Goal: Task Accomplishment & Management: Use online tool/utility

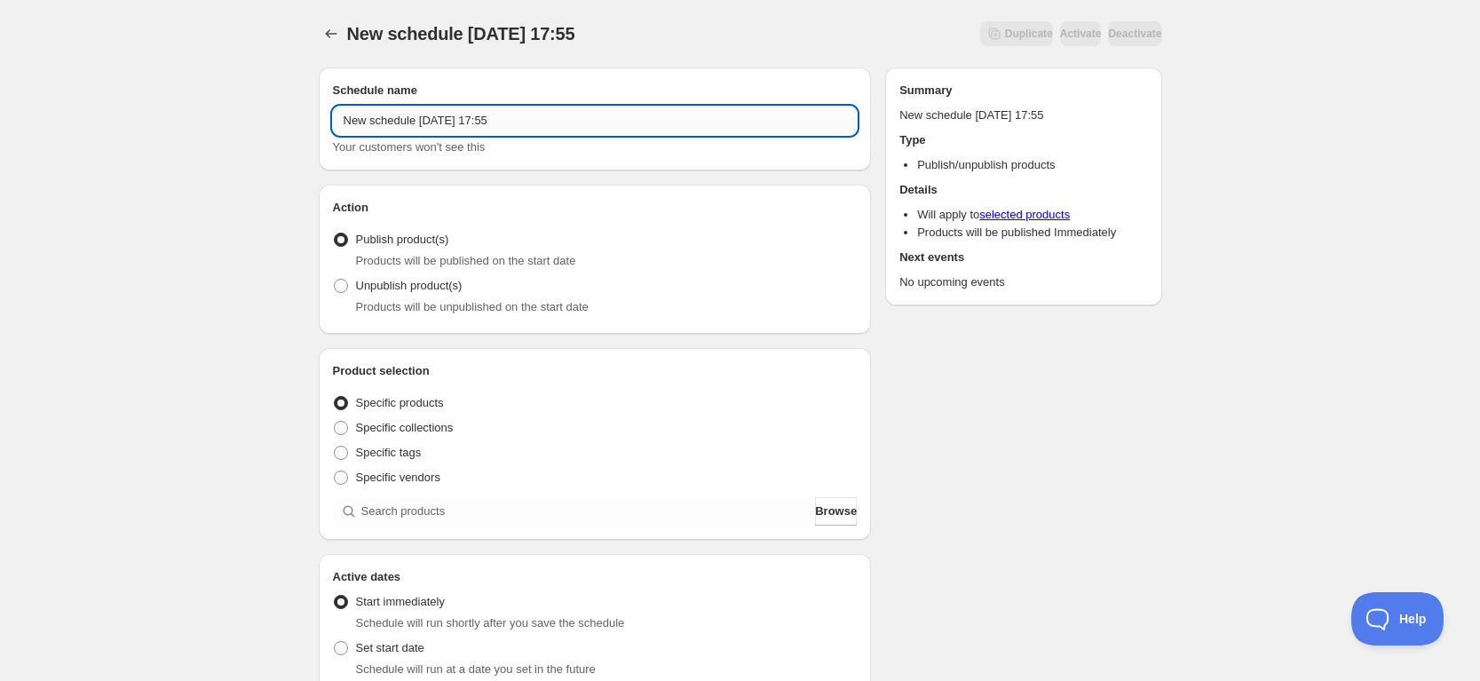
click at [459, 120] on input "New schedule Oct 02 2025 17:55" at bounding box center [595, 121] width 525 height 28
paste input "【[DATE]】イーグルハウス本格覚醒体験ツアー"
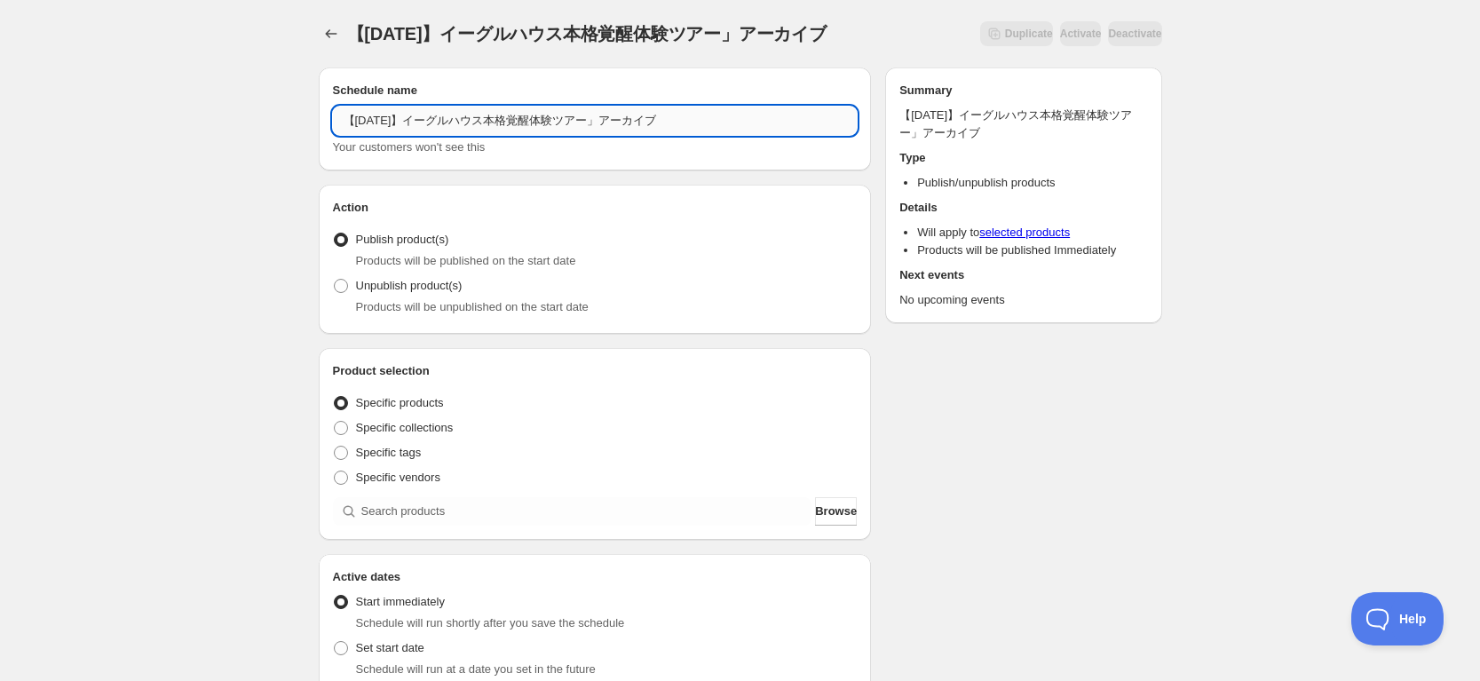
paste input "「"
type input "「【[DATE]】イーグルハウス本格覚醒体験ツアー」アーカイブ"
click at [447, 288] on span "Unpublish product(s)" at bounding box center [409, 285] width 107 height 13
click at [335, 280] on input "Unpublish product(s)" at bounding box center [334, 279] width 1 height 1
radio input "true"
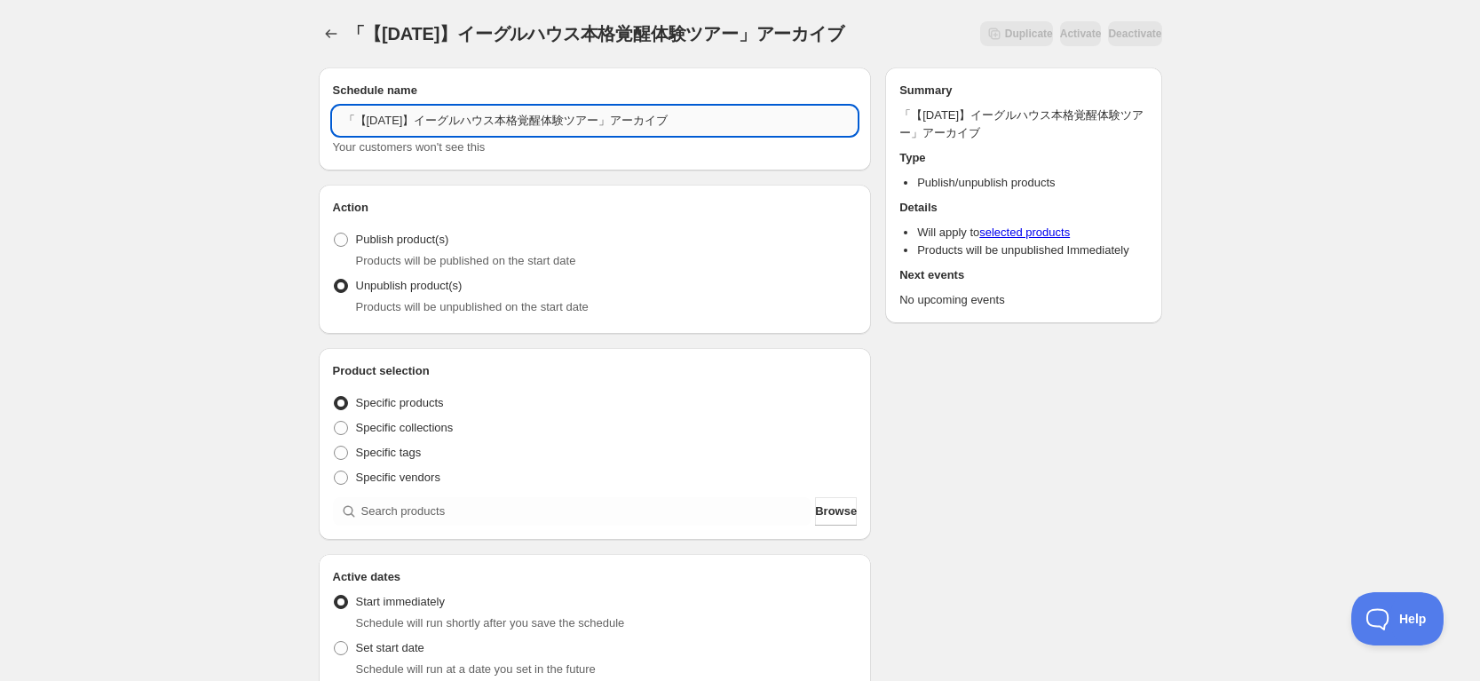
drag, startPoint x: 621, startPoint y: 122, endPoint x: 356, endPoint y: 115, distance: 264.7
click at [356, 115] on input "「【[DATE]】イーグルハウス本格覚醒体験ツアー」アーカイブ" at bounding box center [595, 121] width 525 height 28
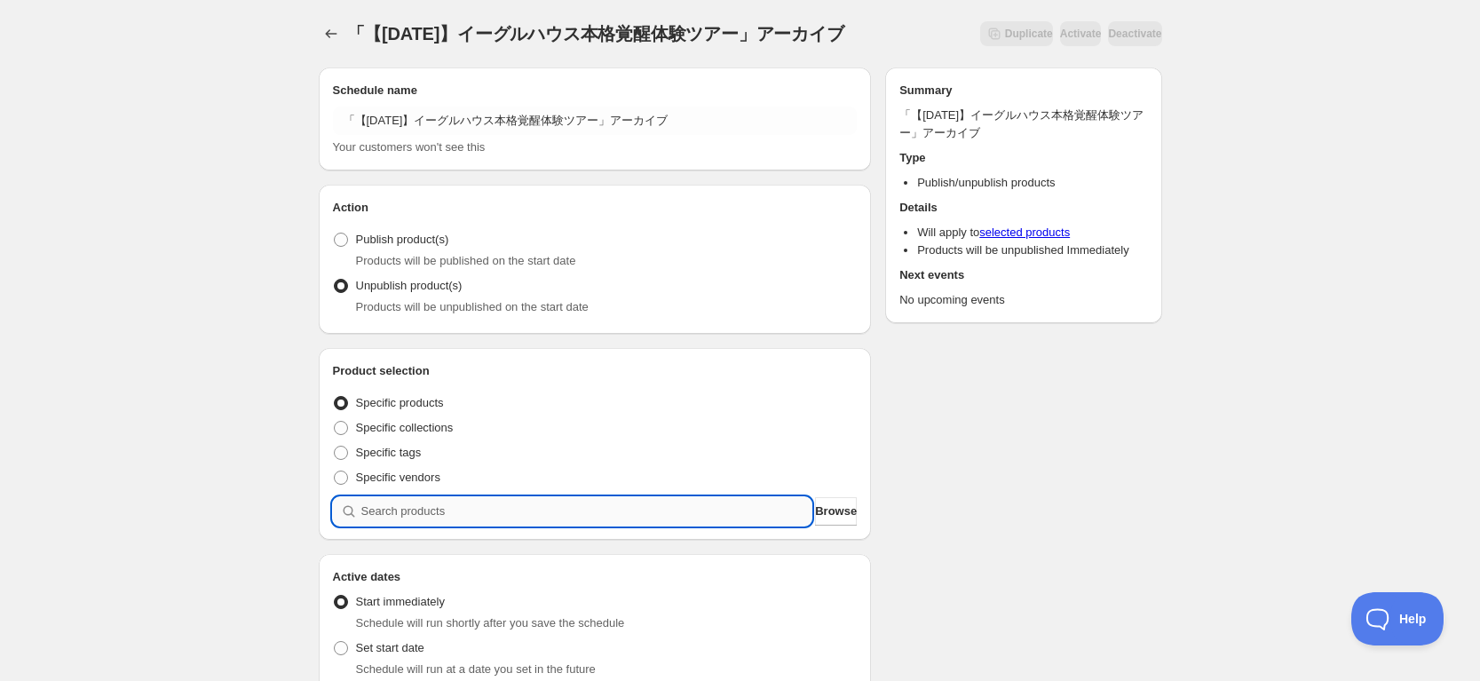
click at [404, 509] on input "search" at bounding box center [586, 511] width 451 height 28
paste input "【[DATE]】イーグルハウス本格覚醒体験ツアー"
type input "【[DATE]】イーグルハウス本格覚醒体験ツアー"
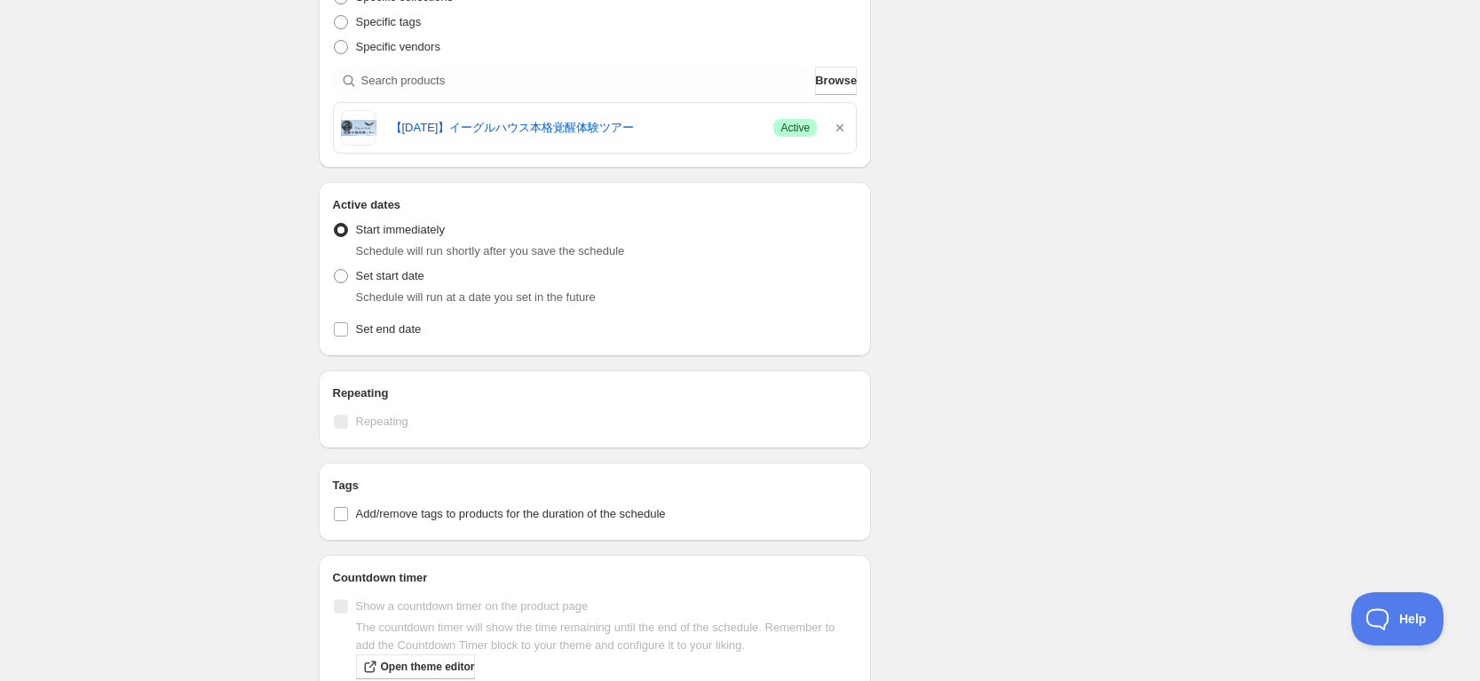
scroll to position [444, 0]
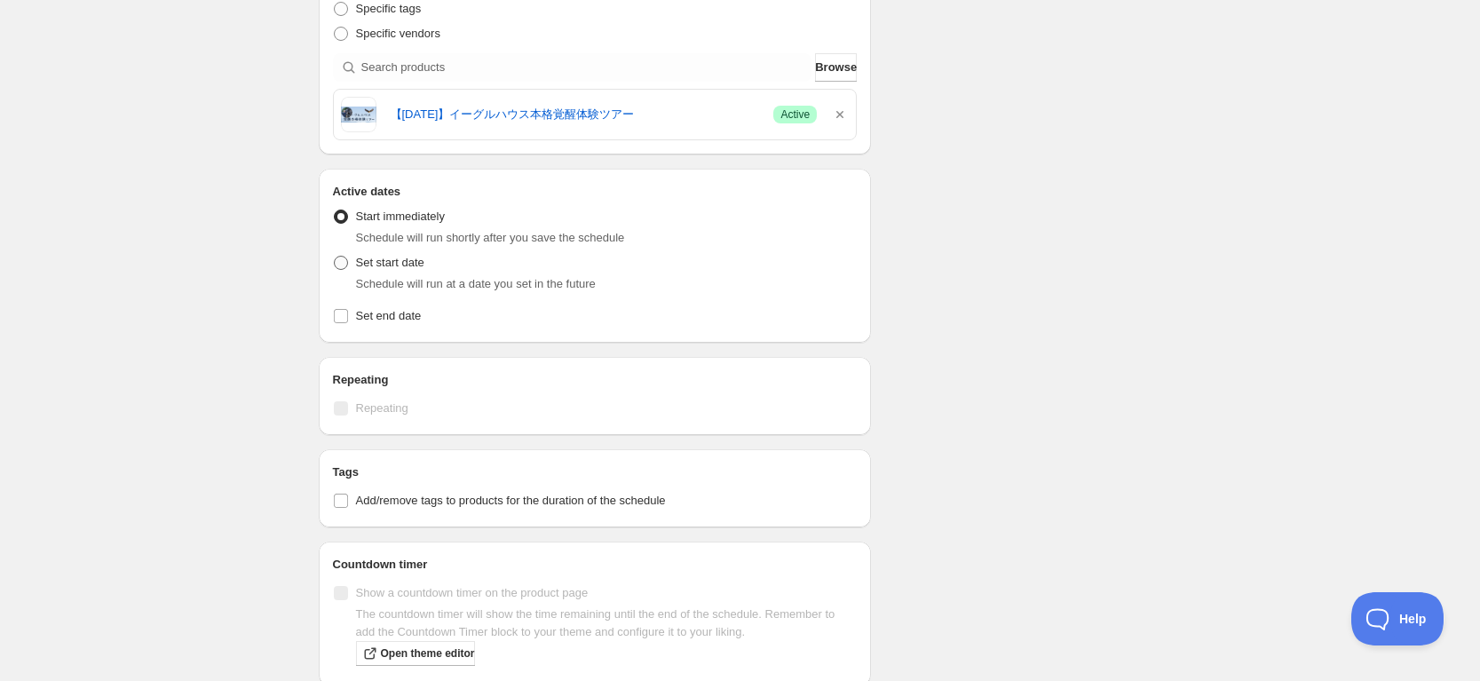
click at [410, 263] on span "Set start date" at bounding box center [390, 262] width 68 height 13
click at [335, 257] on input "Set start date" at bounding box center [334, 256] width 1 height 1
radio input "true"
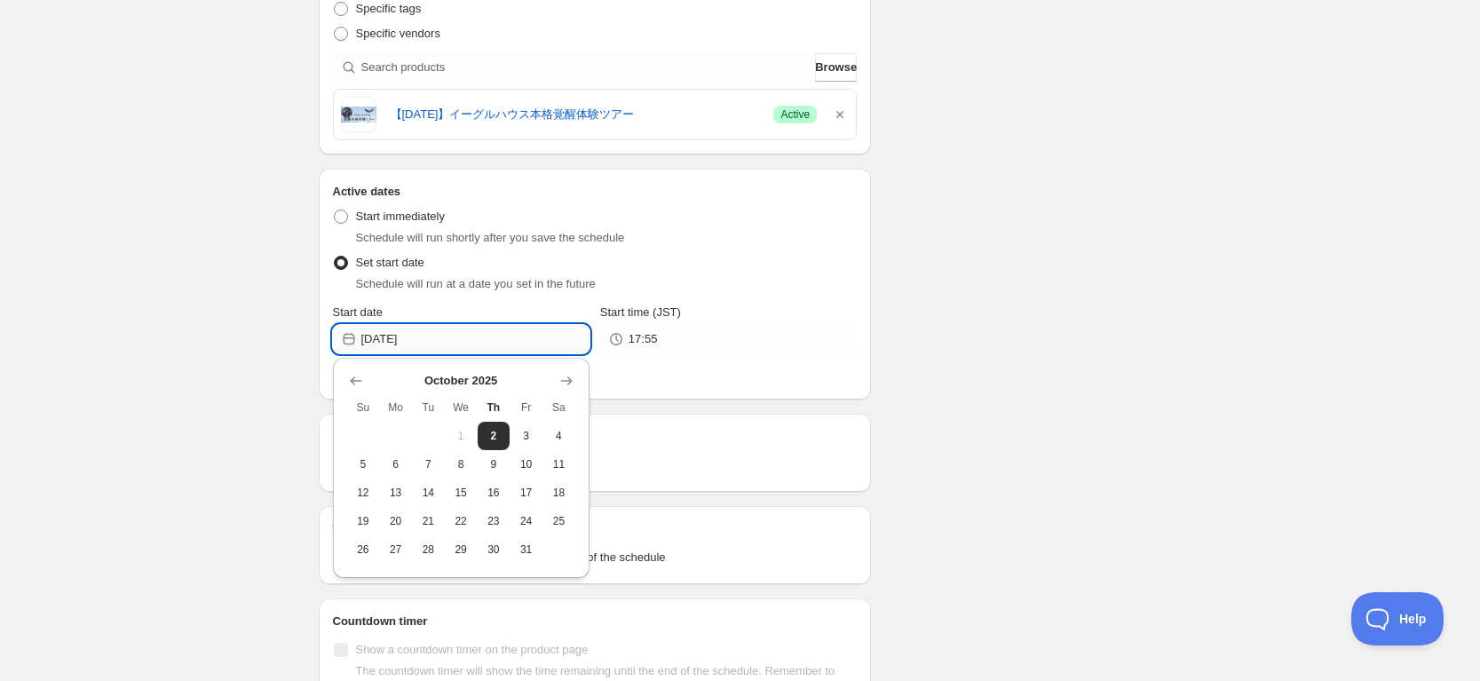
click at [422, 344] on input "2025-10-02" at bounding box center [475, 339] width 228 height 28
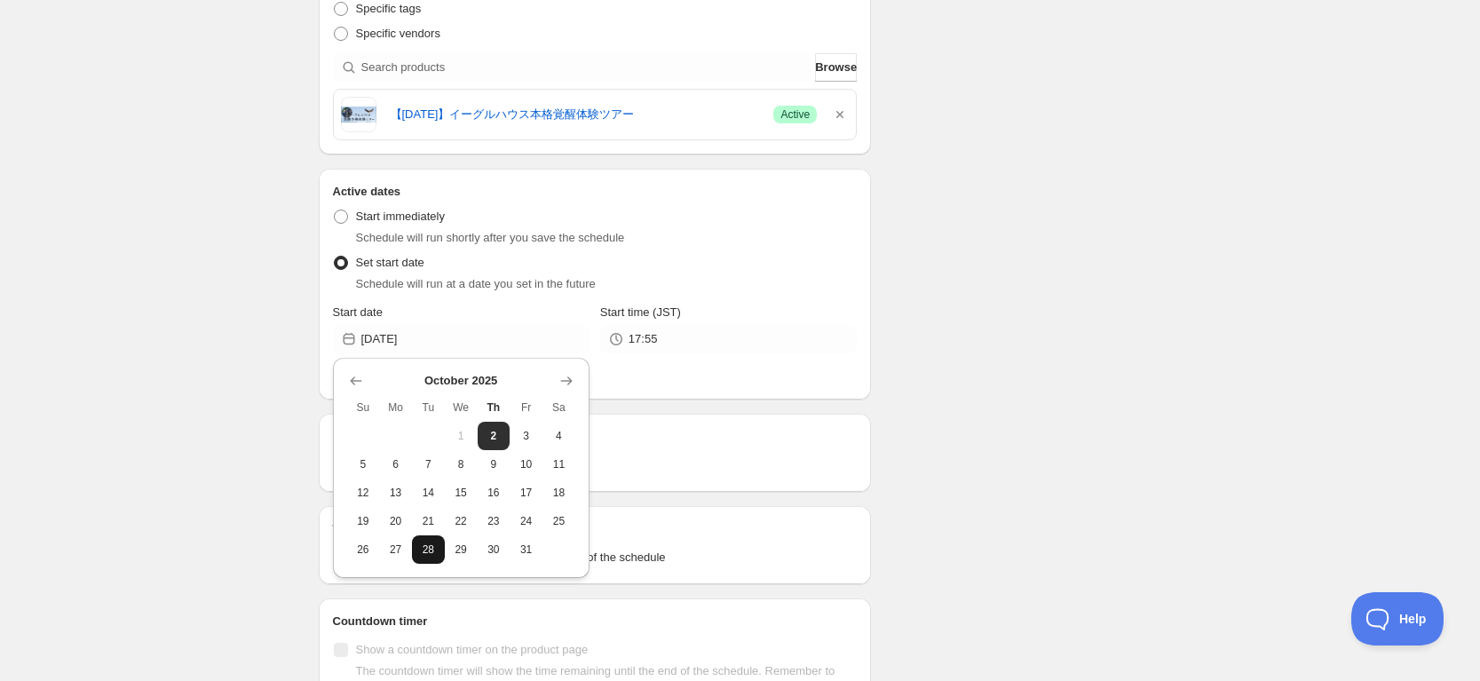
click at [424, 543] on span "28" at bounding box center [428, 550] width 19 height 14
type input "[DATE]"
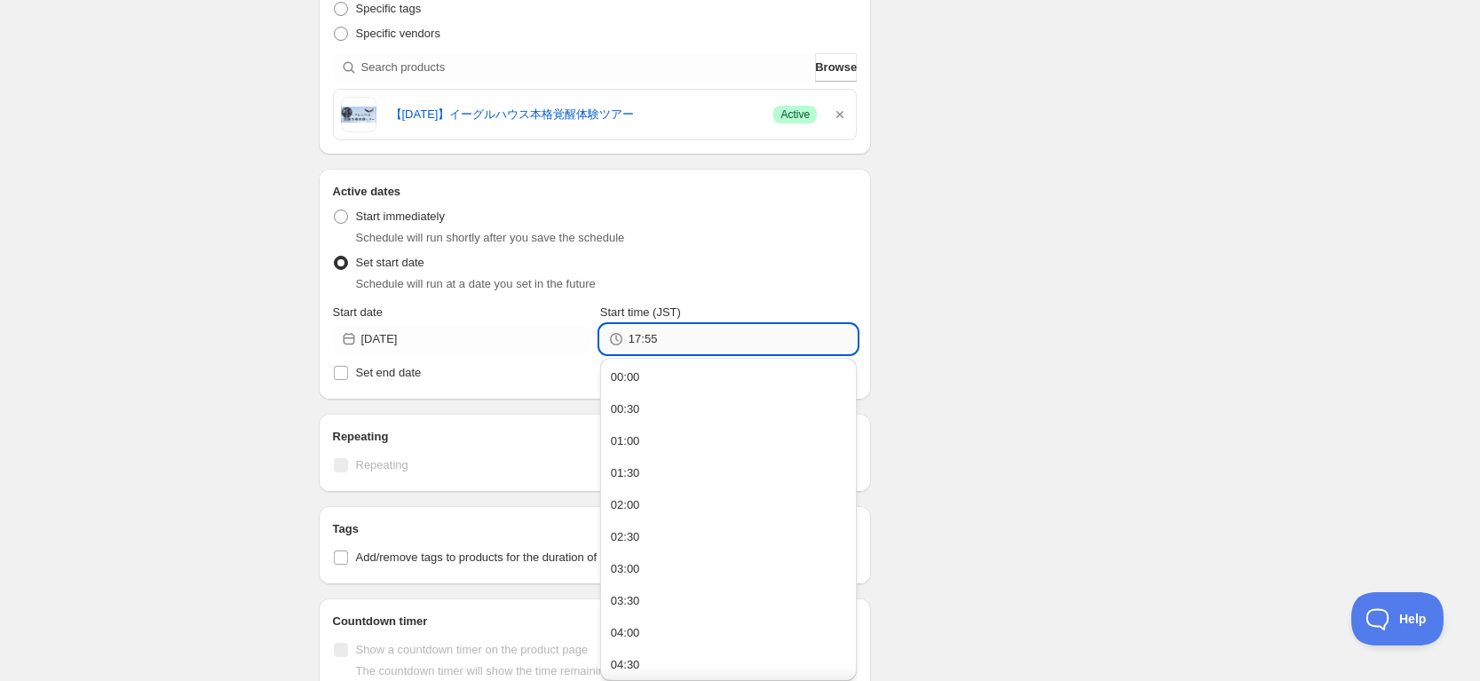
click at [660, 342] on input "17:55" at bounding box center [743, 339] width 228 height 28
click at [675, 380] on button "00:00" at bounding box center [729, 377] width 246 height 28
type input "00:00"
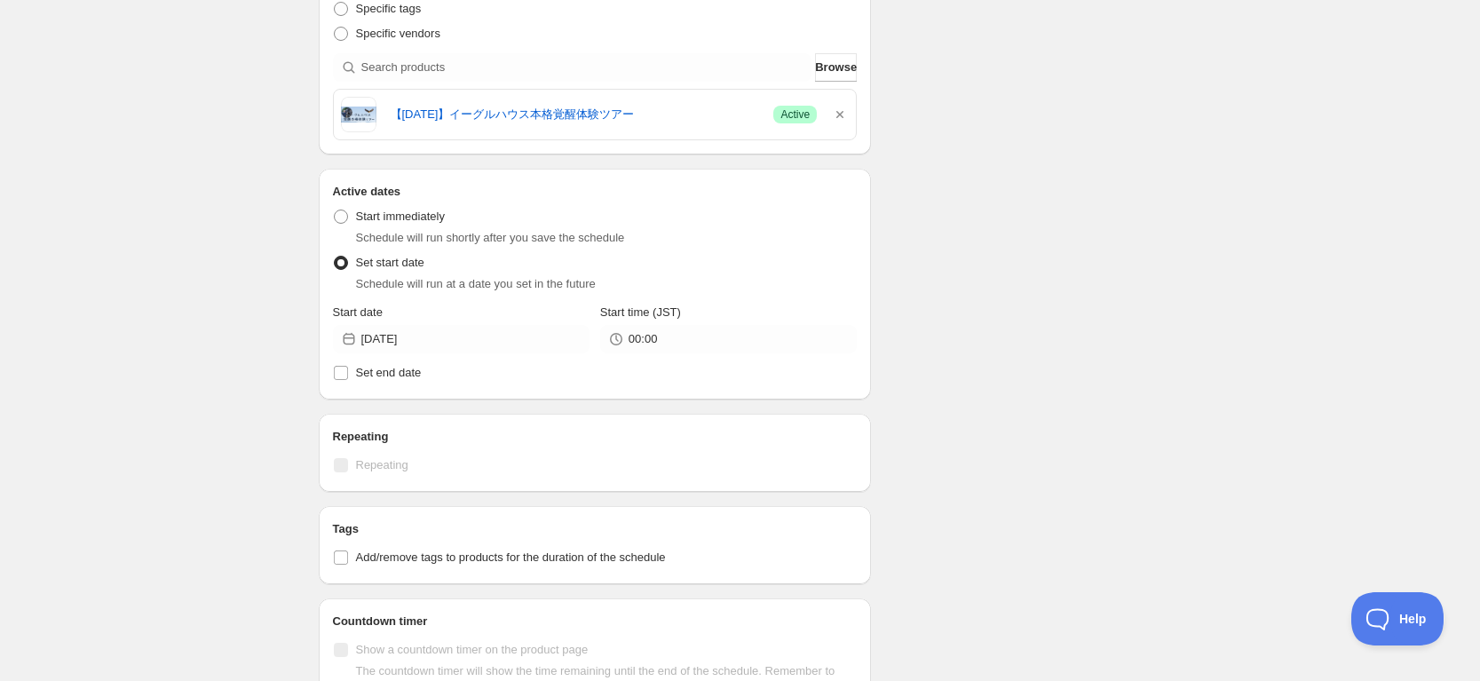
click at [1020, 355] on div "Schedule name 「【11月10日(月)】イーグルハウス本格覚醒体験ツアー」アーカイブ Your customers won't see this …" at bounding box center [734, 297] width 858 height 1376
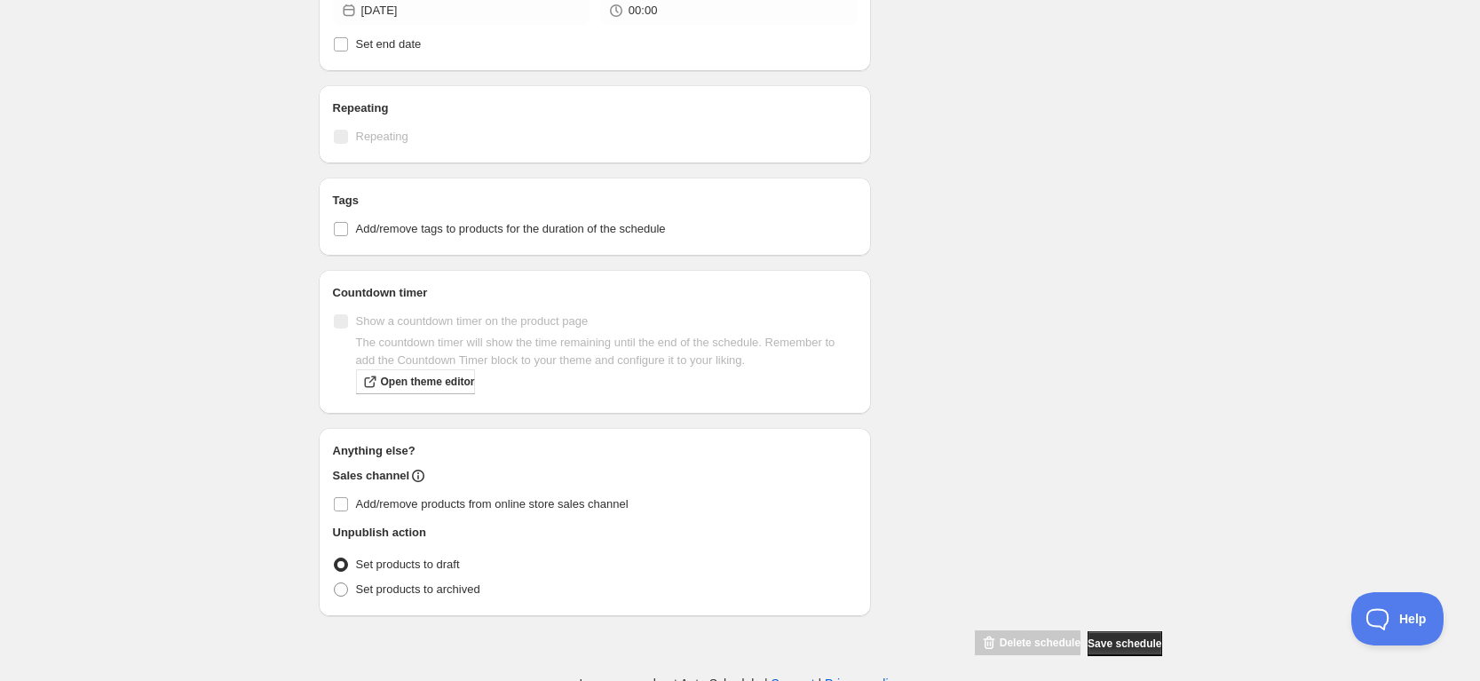
scroll to position [782, 0]
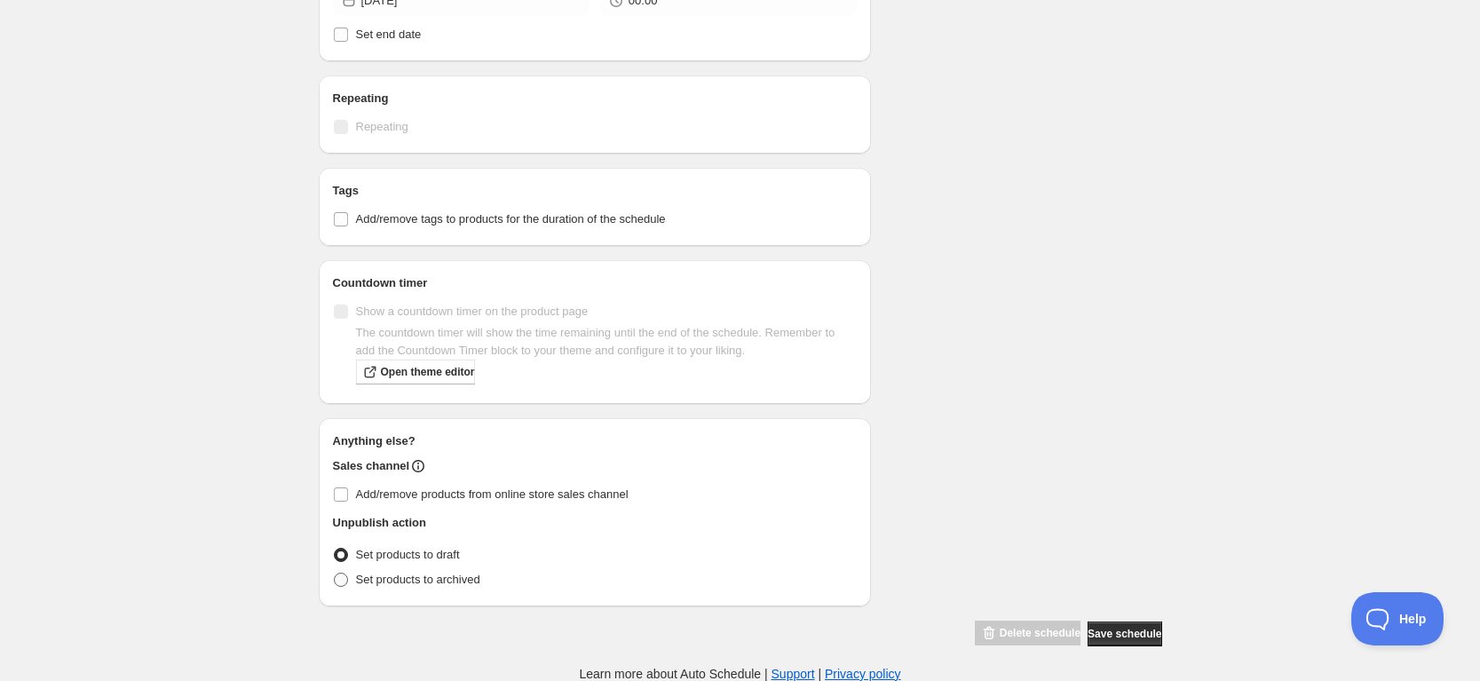
click at [458, 575] on span "Set products to archived" at bounding box center [418, 579] width 124 height 13
click at [335, 574] on input "Set products to archived" at bounding box center [334, 573] width 1 height 1
radio input "true"
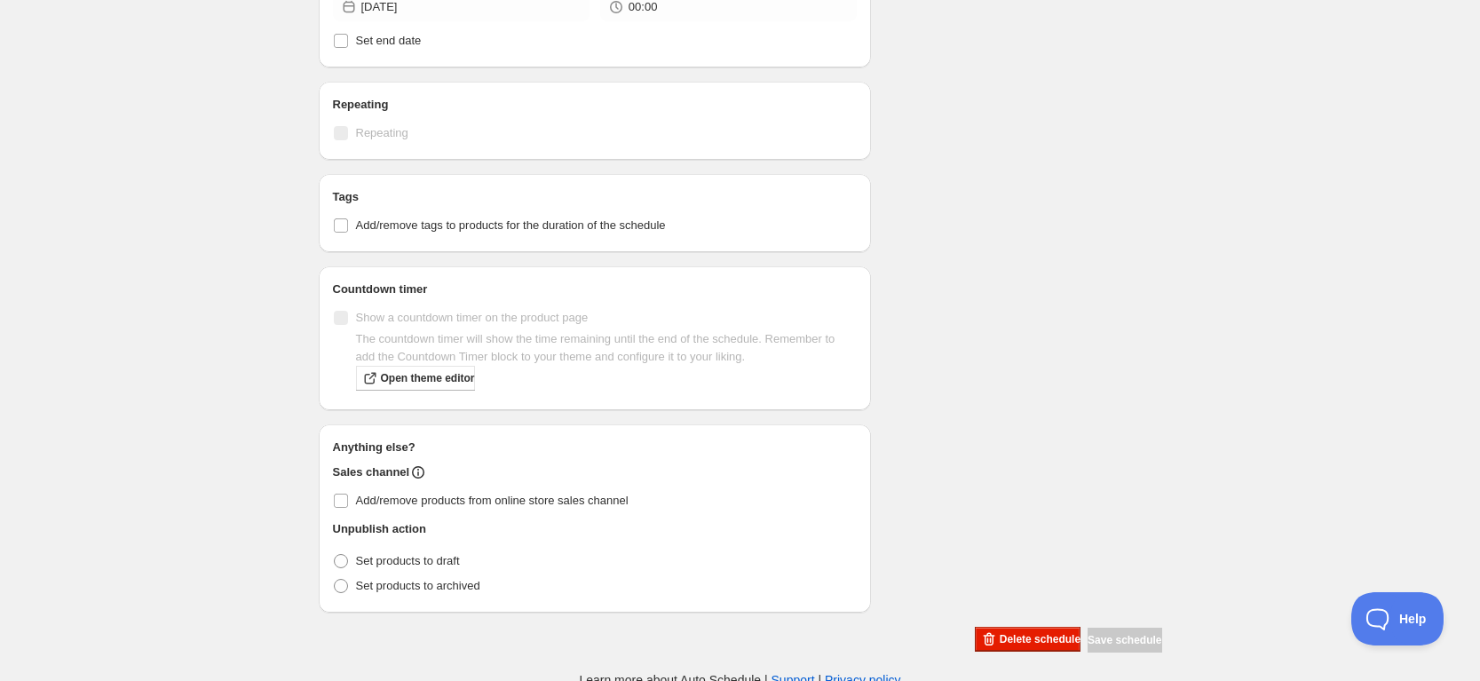
scroll to position [679, 0]
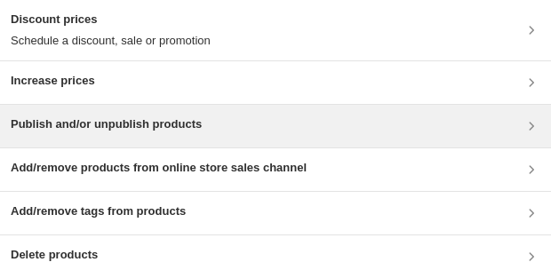
click at [143, 135] on div "Publish and/or unpublish products" at bounding box center [106, 125] width 191 height 21
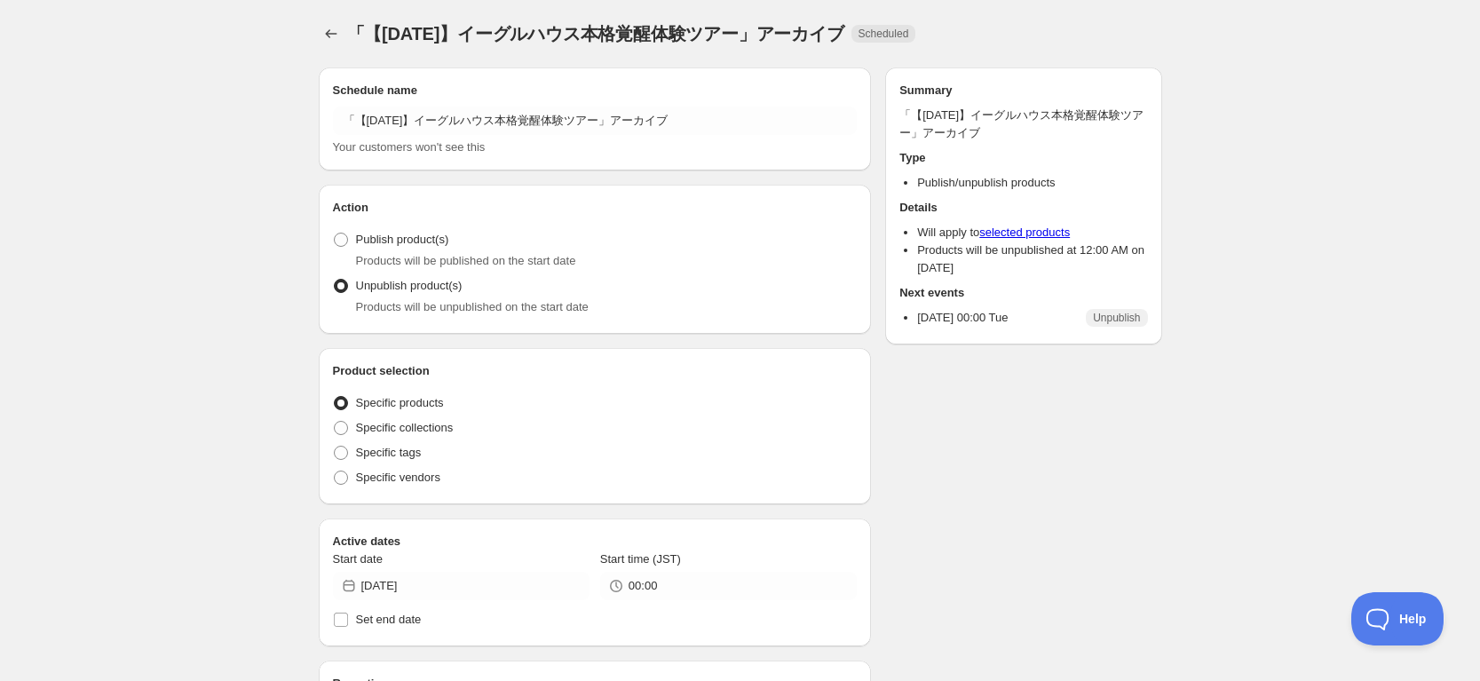
radio input "true"
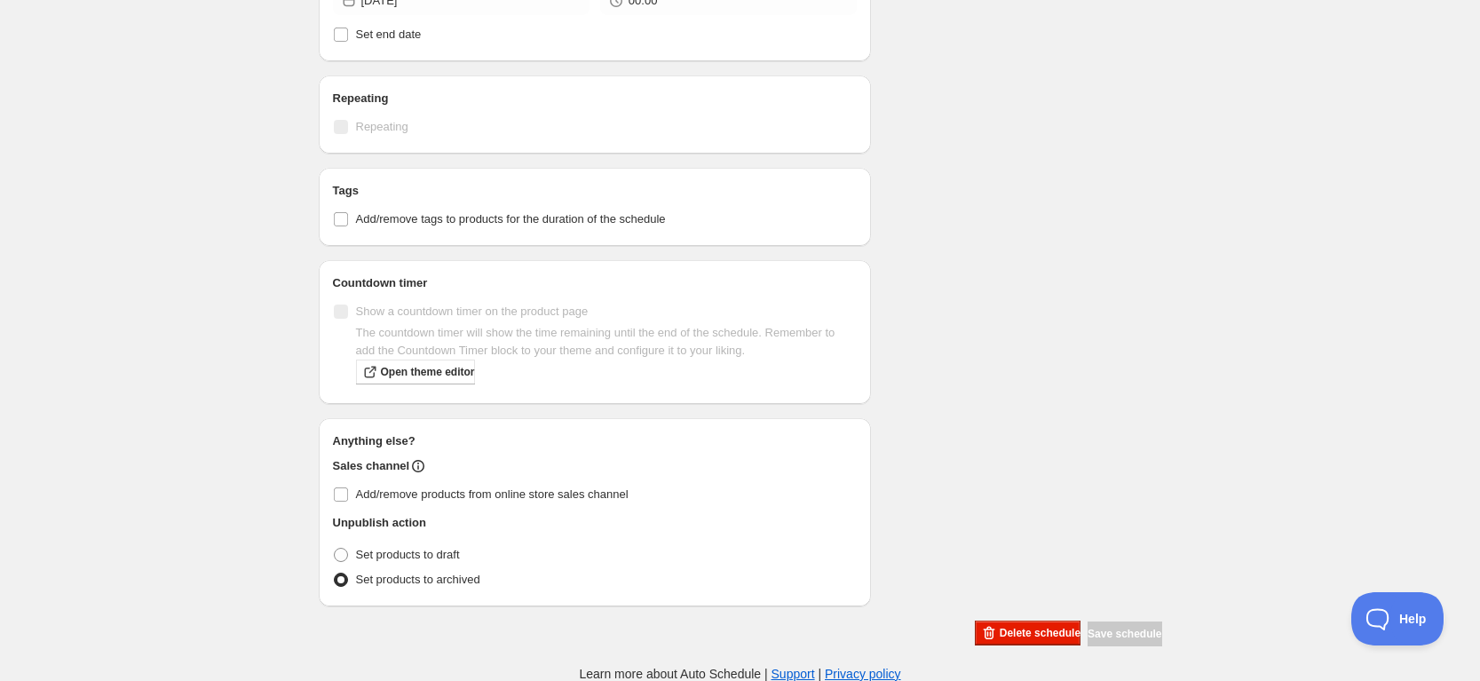
scroll to position [679, 0]
